Goal: Navigation & Orientation: Find specific page/section

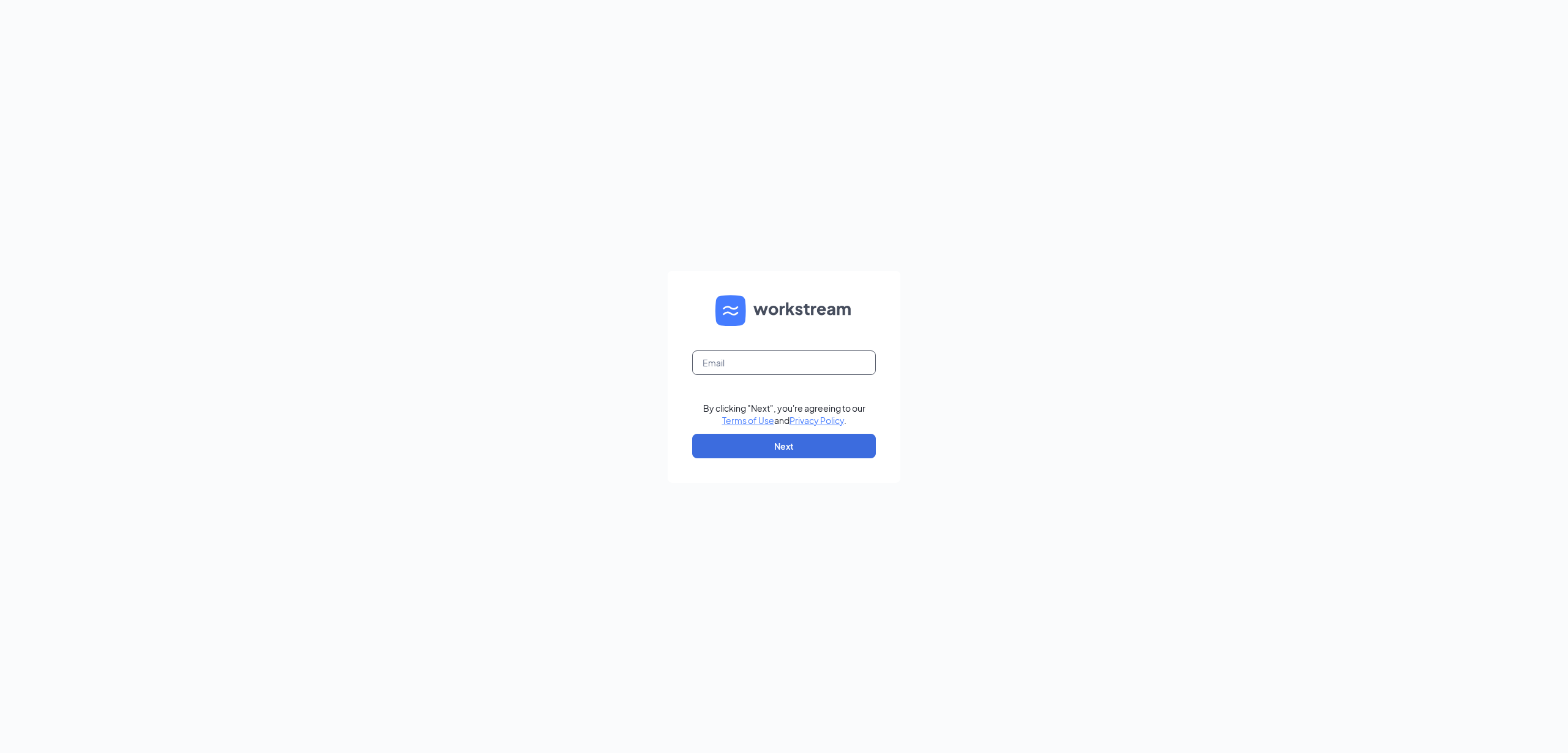
click at [734, 363] on input "text" at bounding box center [784, 363] width 184 height 25
type input "[PERSON_NAME][EMAIL_ADDRESS][DOMAIN_NAME]"
click at [734, 446] on button "Next" at bounding box center [784, 446] width 184 height 25
click at [692, 435] on button "Sign In" at bounding box center [784, 447] width 184 height 25
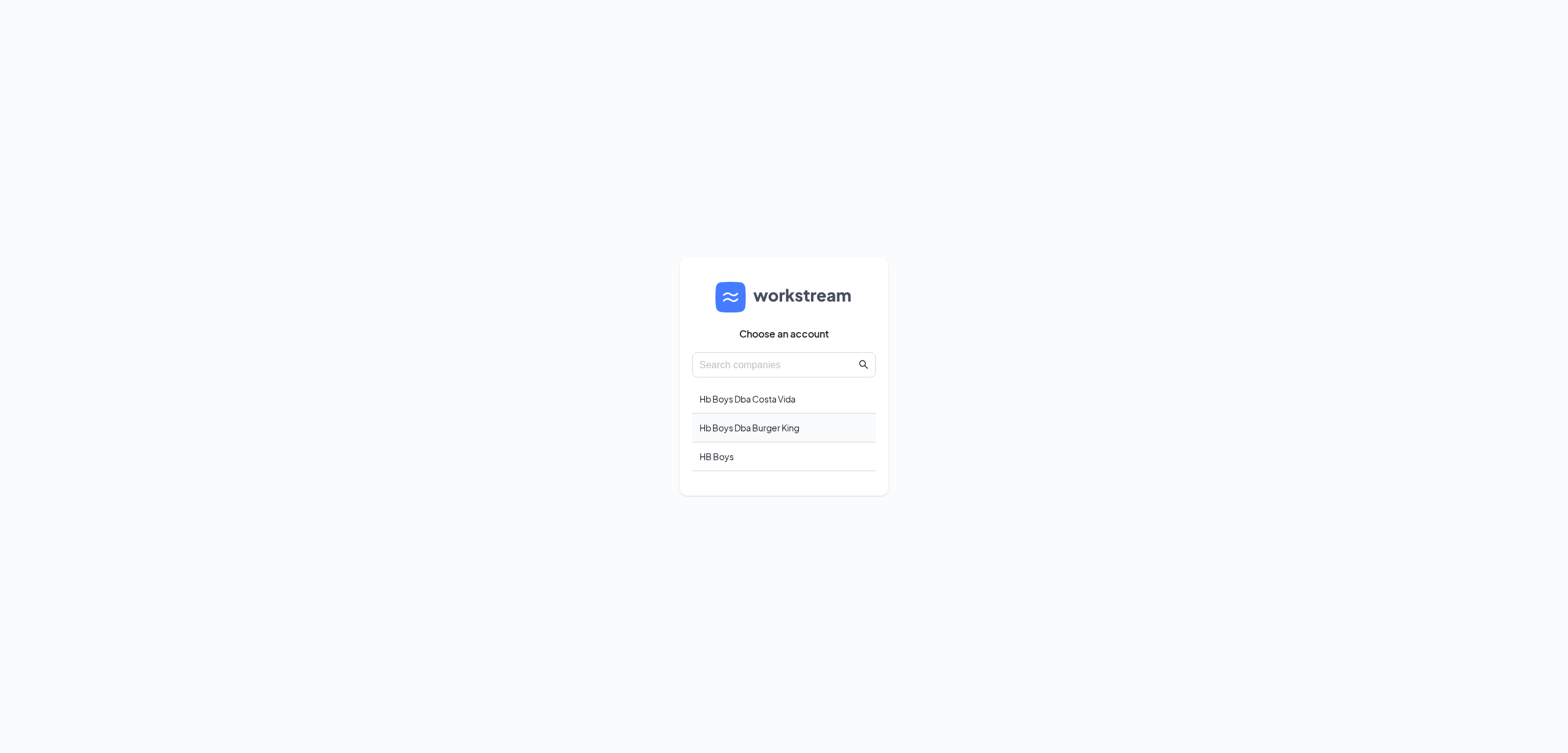
click at [752, 425] on div "Hb Boys Dba Burger King" at bounding box center [784, 428] width 184 height 29
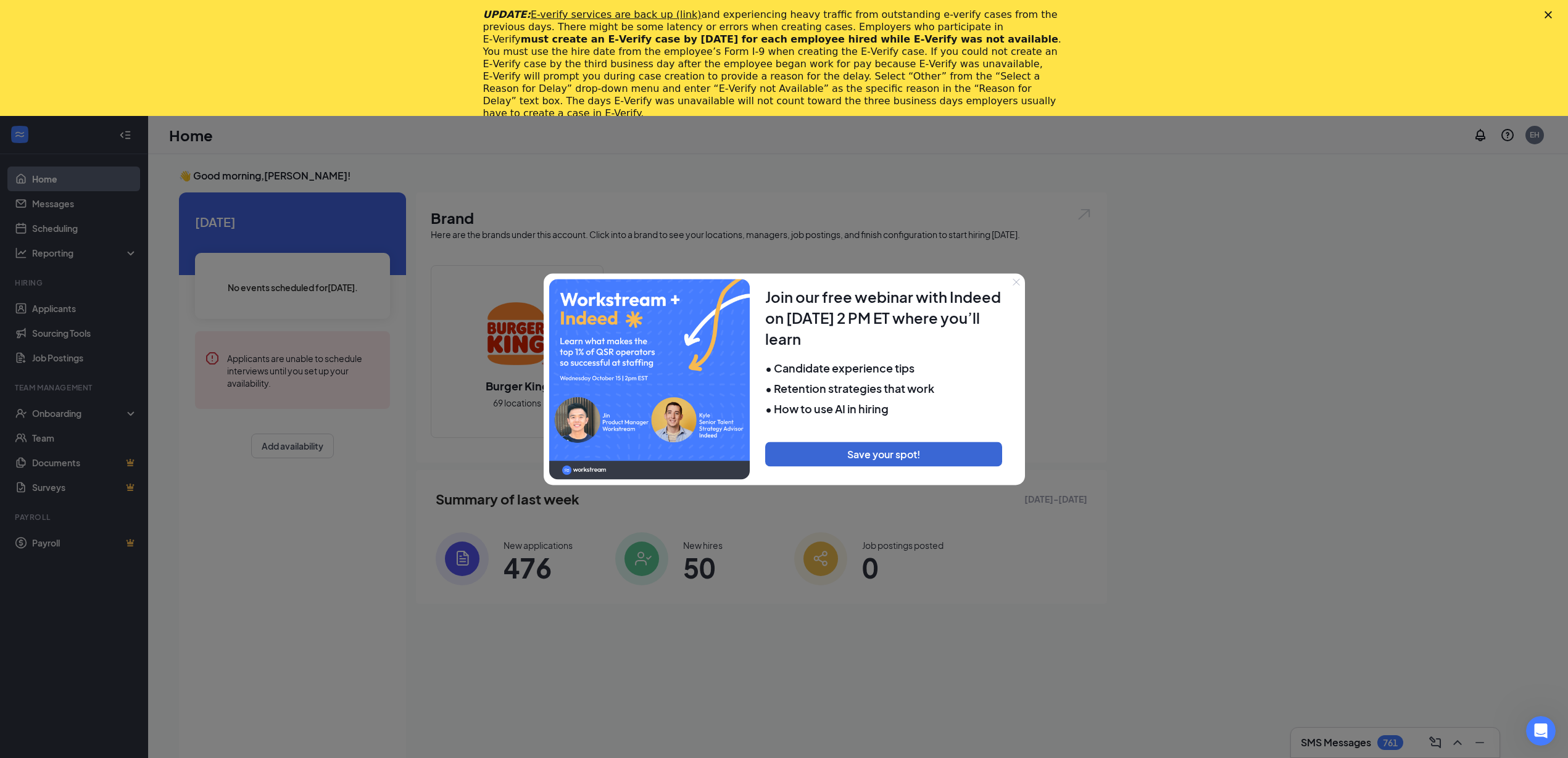
click at [1557, 12] on div "Close" at bounding box center [1551, 15] width 12 height 8
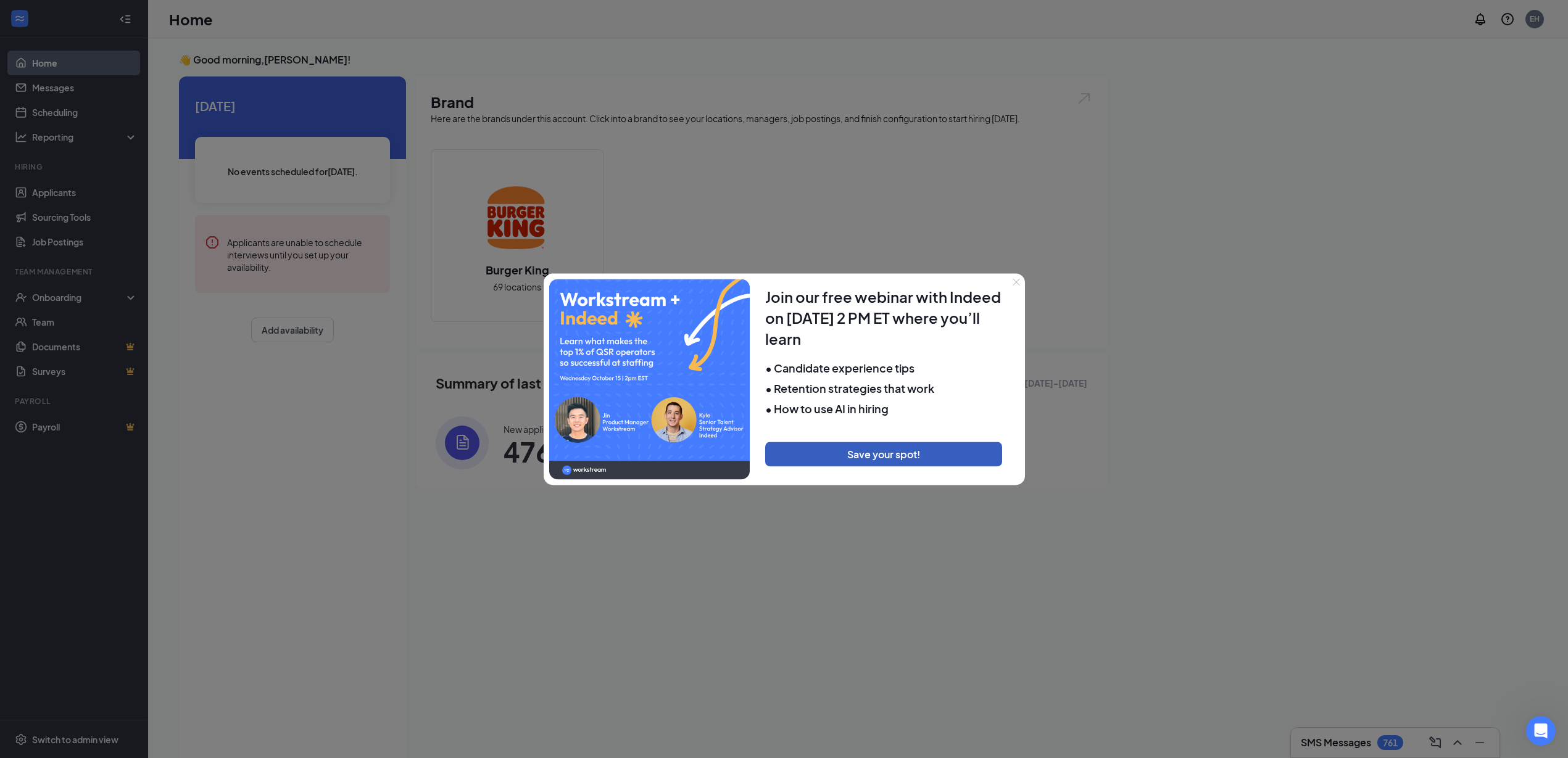
click at [860, 452] on button "Save your spot!" at bounding box center [883, 454] width 237 height 25
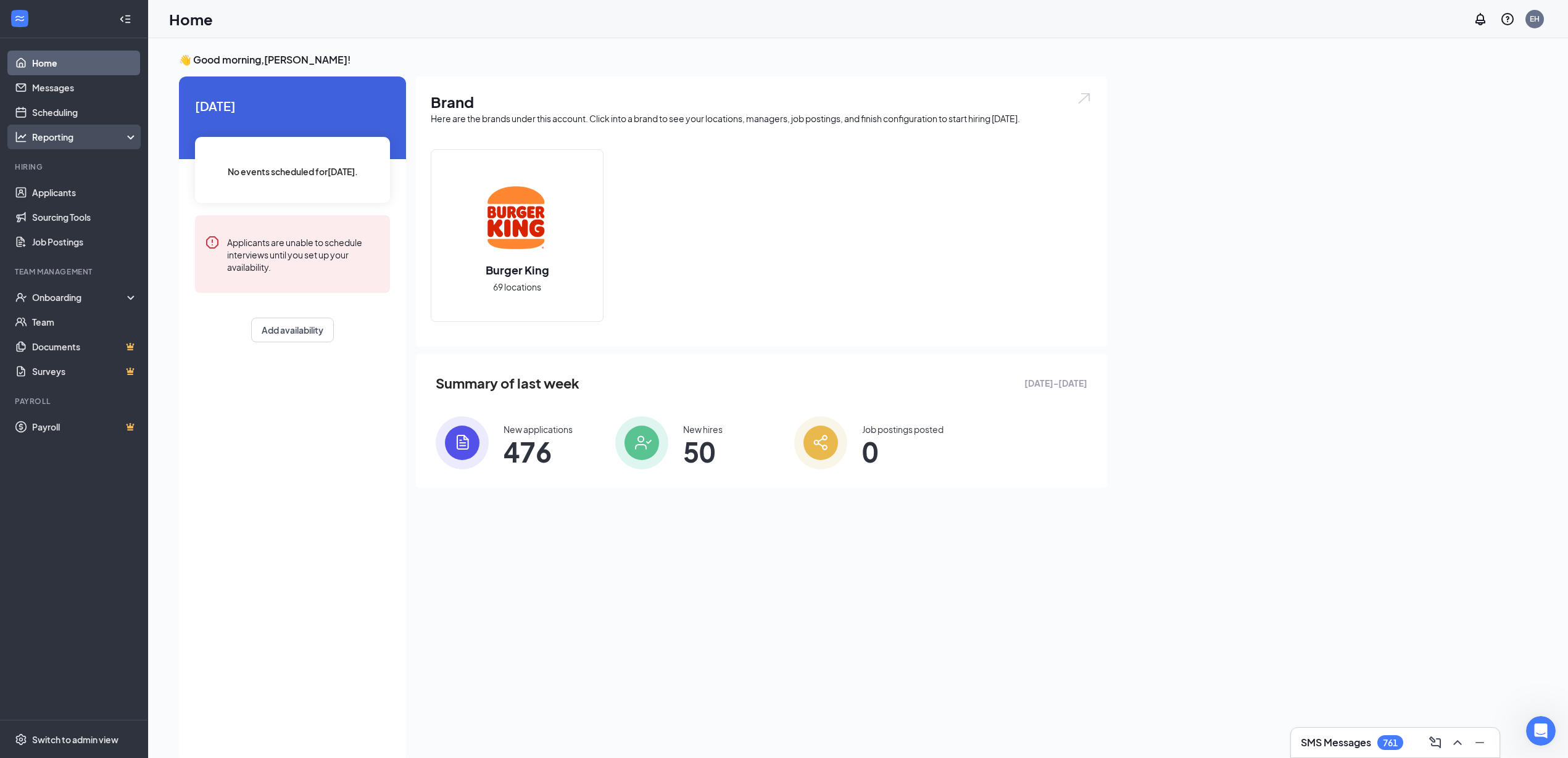
click at [50, 137] on div "Reporting" at bounding box center [85, 137] width 106 height 12
click at [72, 163] on link "Dashboards" at bounding box center [85, 161] width 105 height 25
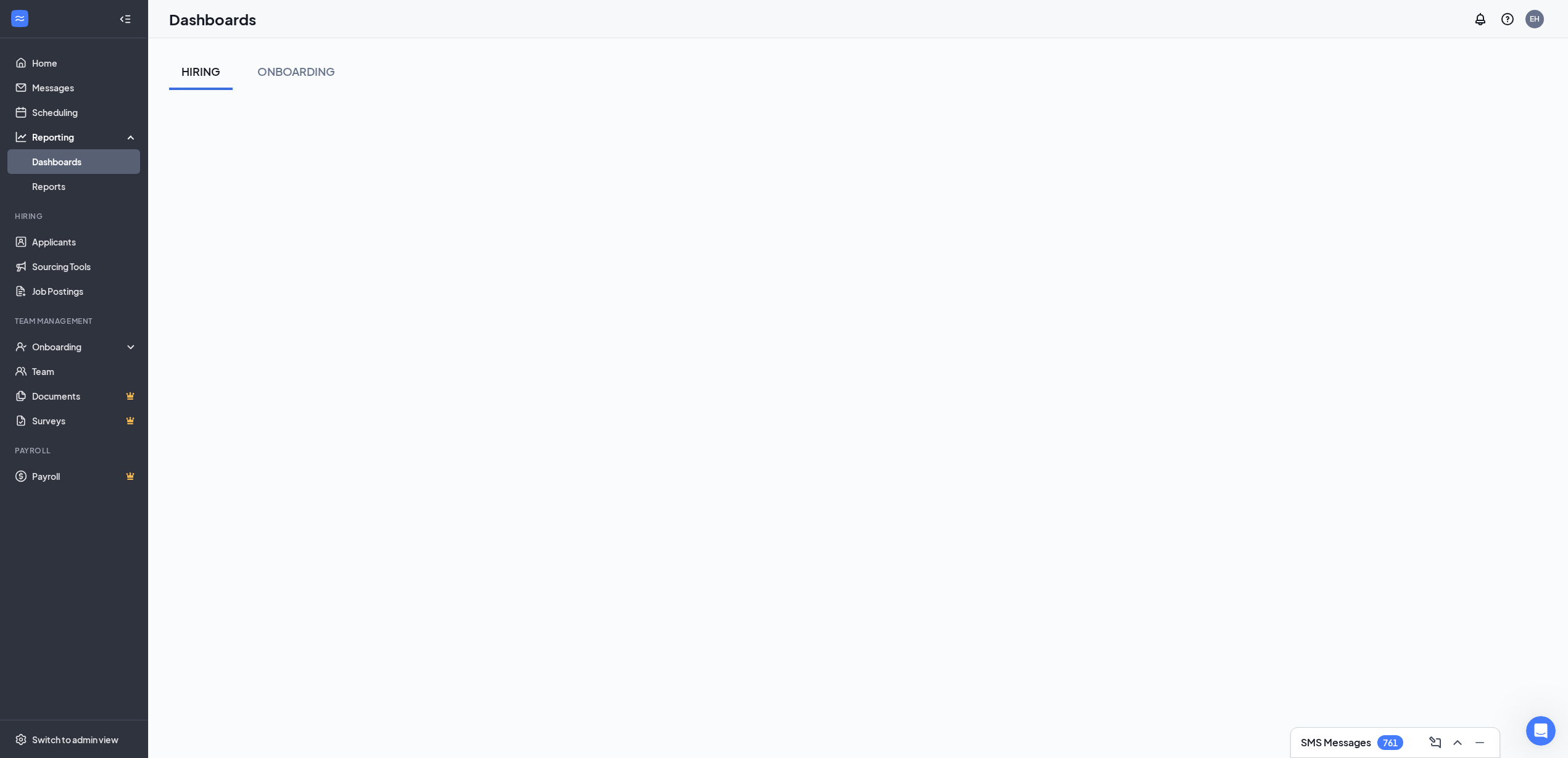
click at [634, 102] on div "HIRING ONBOARDING" at bounding box center [859, 458] width 1378 height 810
click at [52, 63] on link "Home" at bounding box center [85, 62] width 105 height 25
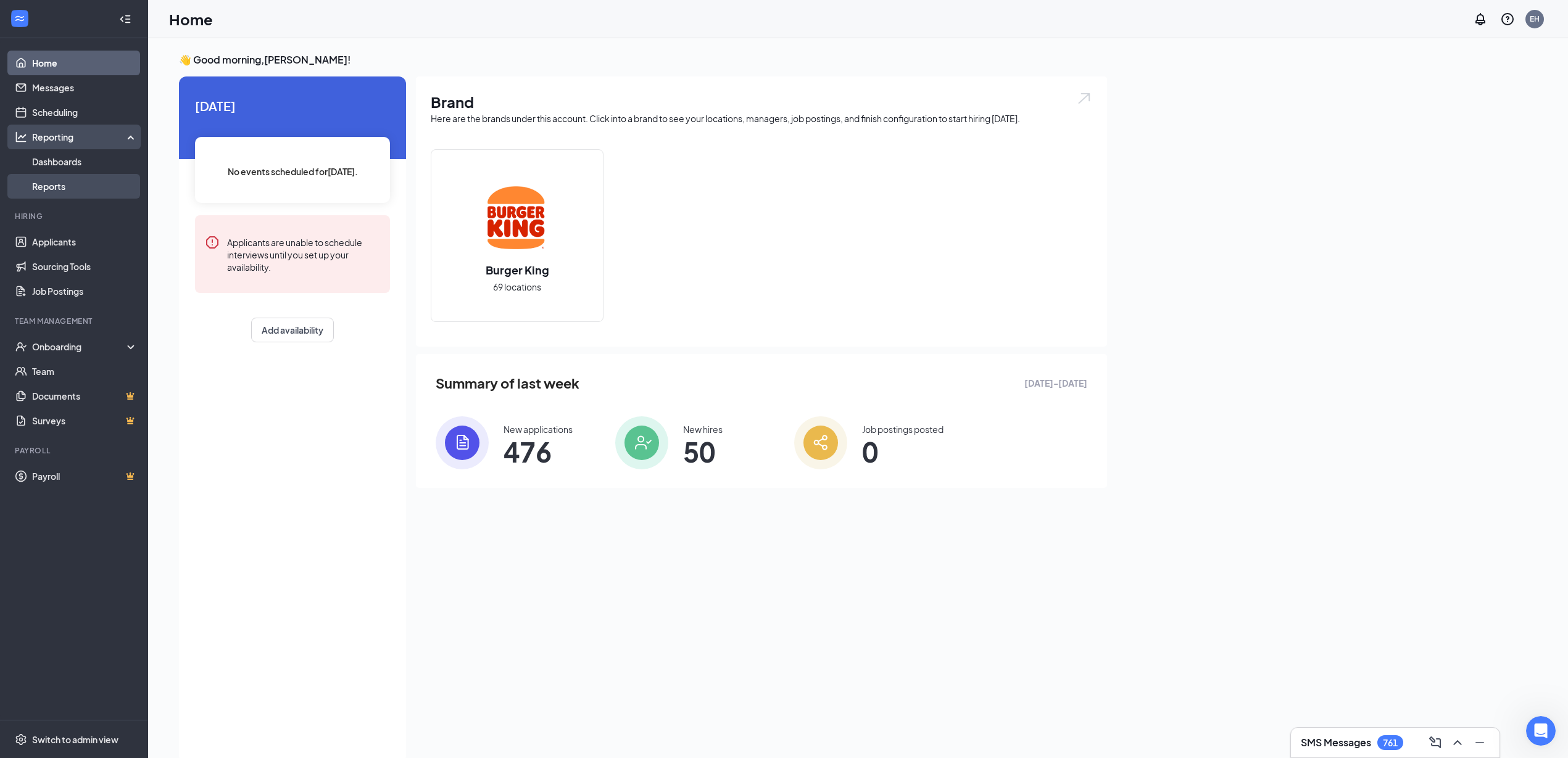
click at [56, 181] on link "Reports" at bounding box center [85, 186] width 105 height 25
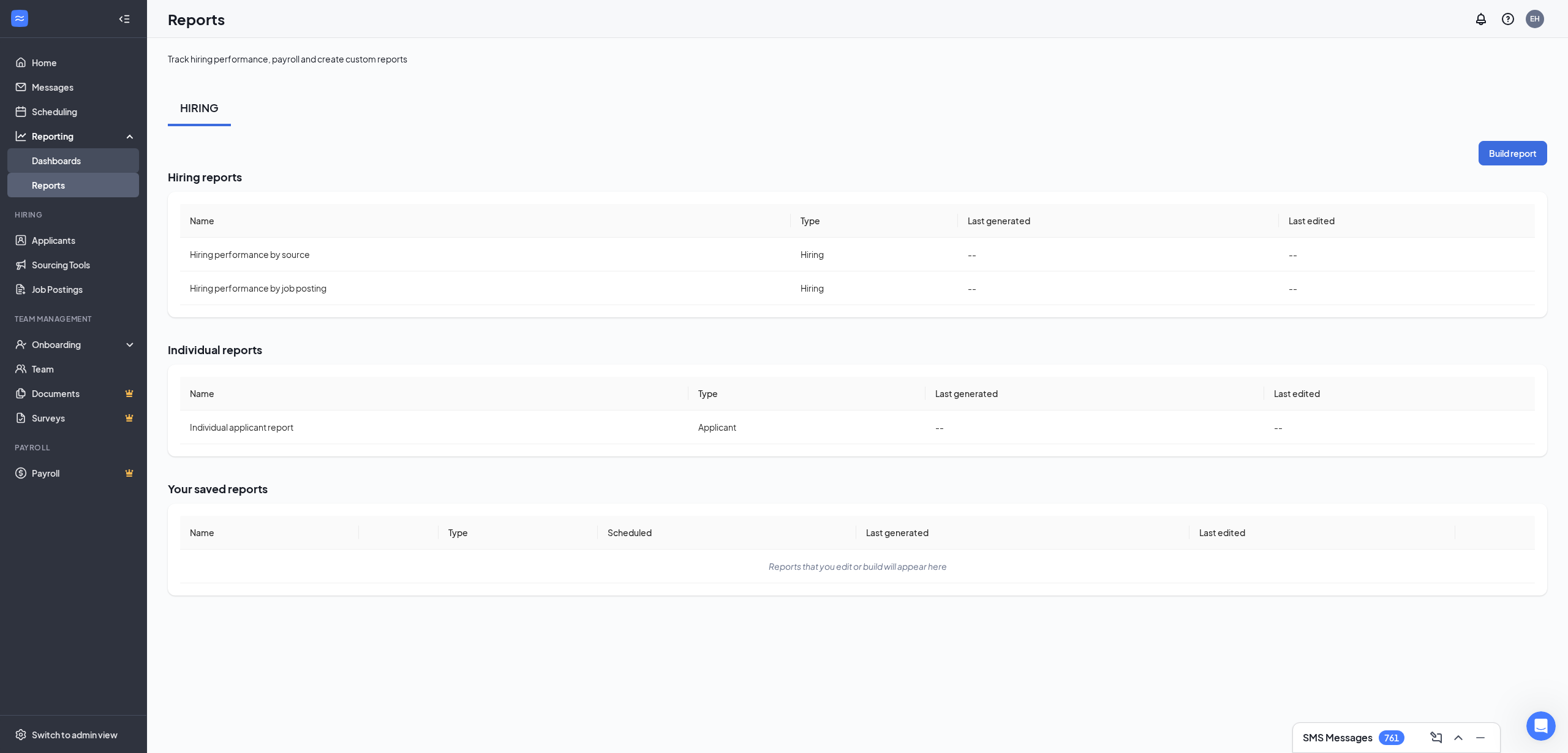
click at [56, 156] on link "Dashboards" at bounding box center [84, 160] width 105 height 25
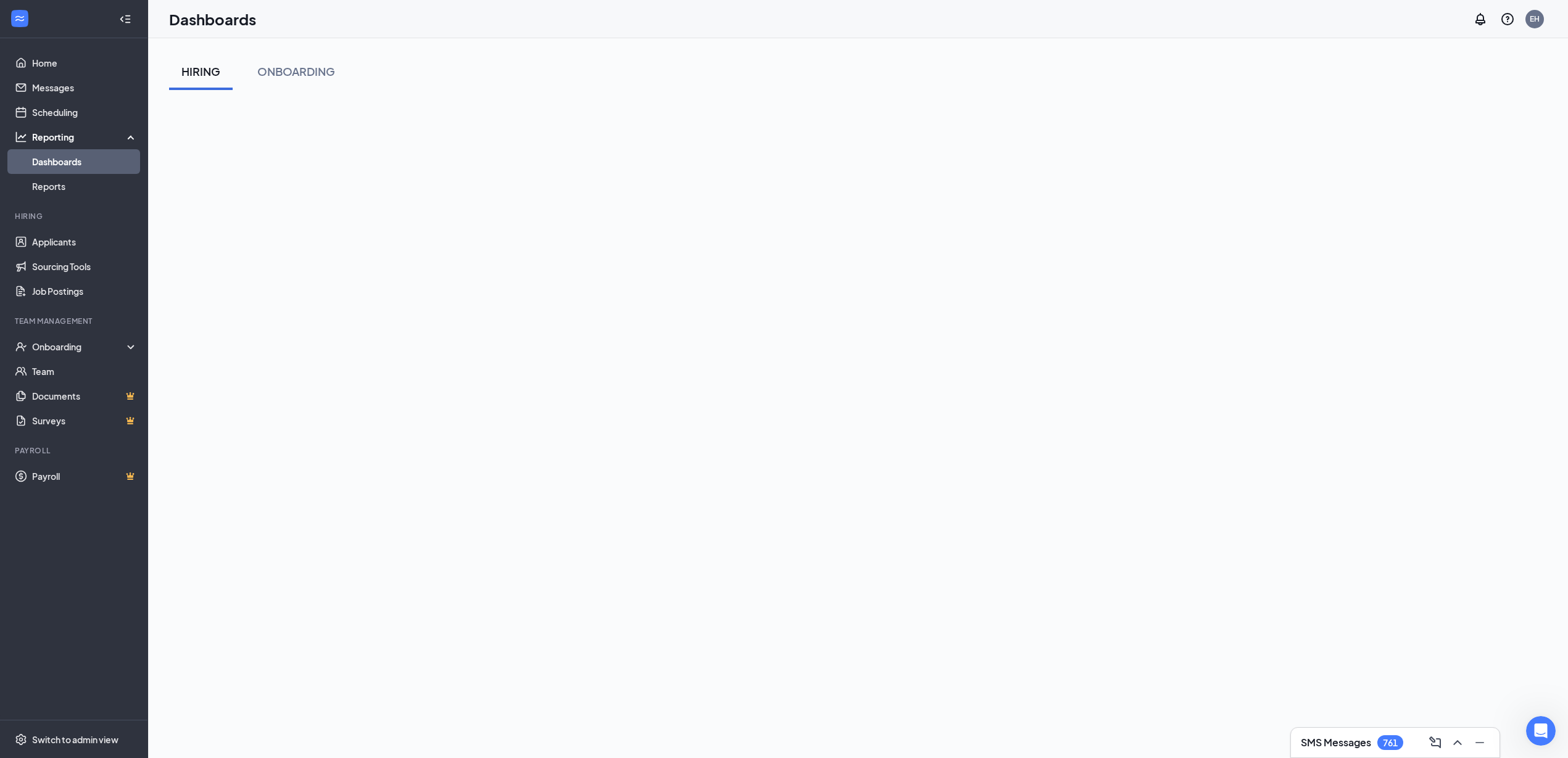
click at [76, 135] on div "Reporting" at bounding box center [85, 137] width 106 height 12
click at [55, 133] on div "Reporting" at bounding box center [85, 137] width 106 height 12
click at [56, 160] on link "Dashboards" at bounding box center [85, 161] width 105 height 25
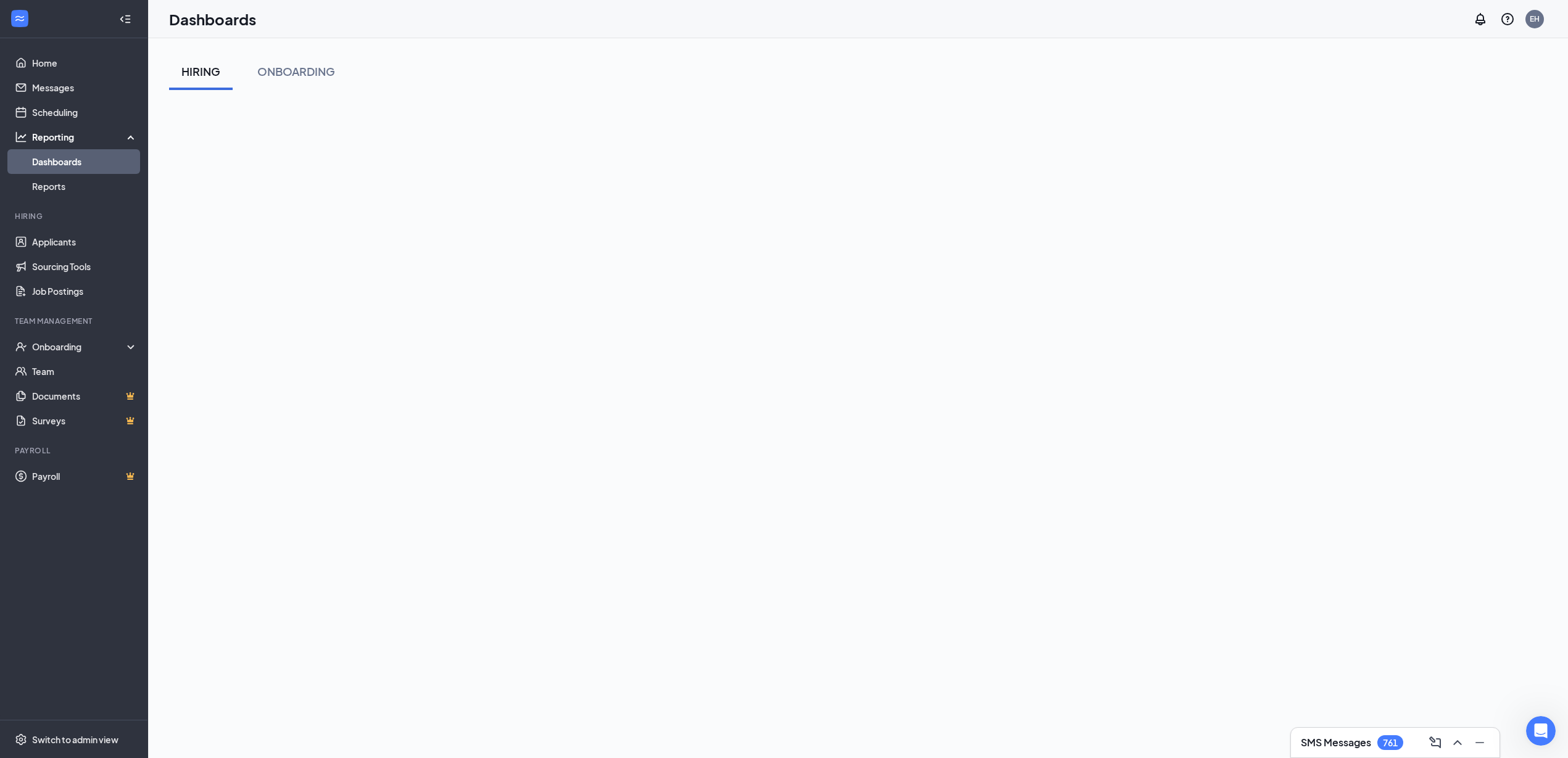
click at [203, 72] on div "HIRING" at bounding box center [201, 71] width 39 height 15
click at [1005, 83] on div "HIRING ONBOARDING" at bounding box center [859, 71] width 1378 height 37
click at [808, 84] on div "HIRING ONBOARDING" at bounding box center [859, 71] width 1378 height 37
click at [447, 87] on div "HIRING ONBOARDING" at bounding box center [859, 71] width 1378 height 37
click at [1533, 18] on div "EH" at bounding box center [1534, 19] width 10 height 11
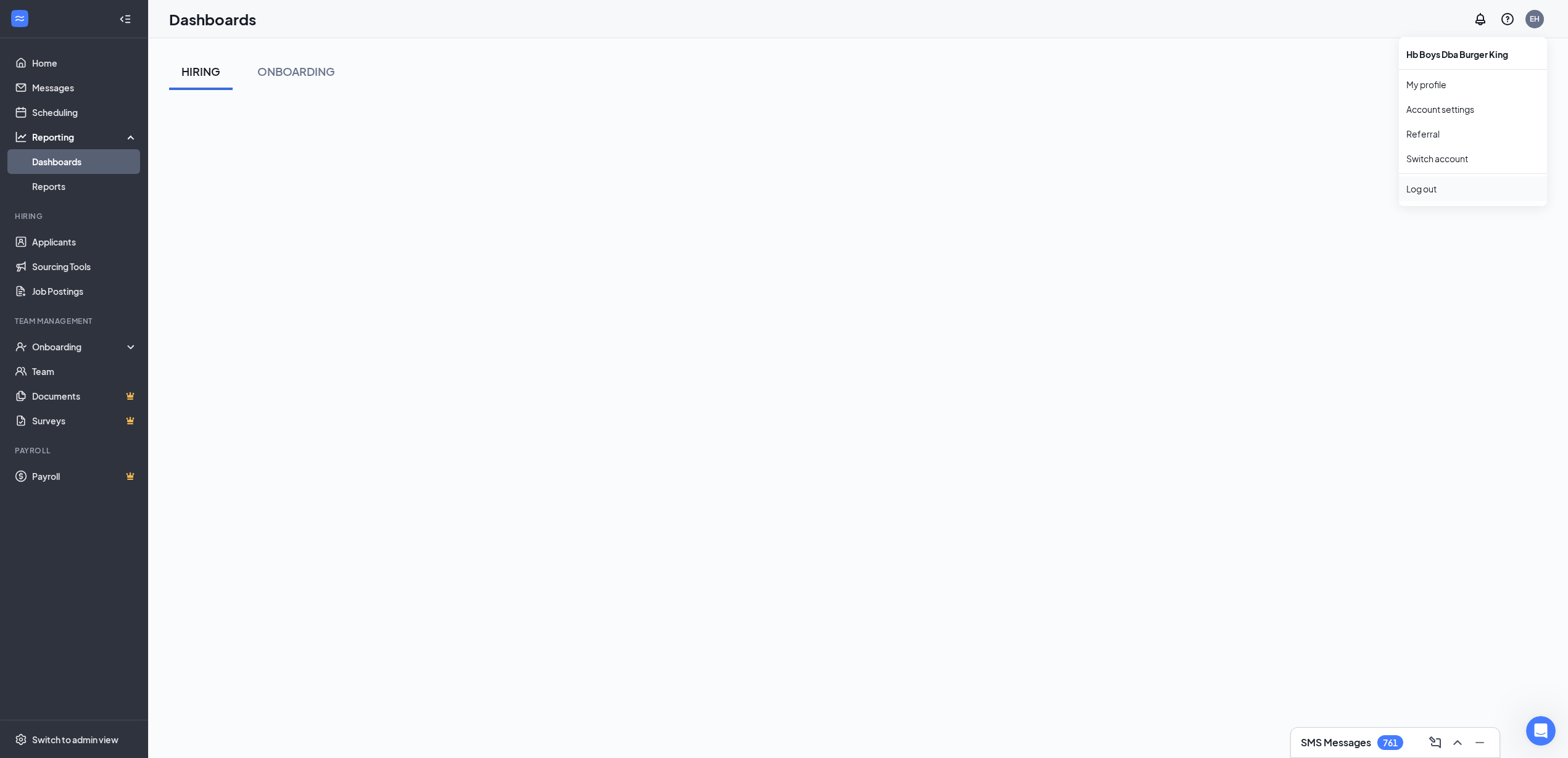
click at [1423, 184] on div "Log out" at bounding box center [1472, 189] width 133 height 12
